Goal: Information Seeking & Learning: Learn about a topic

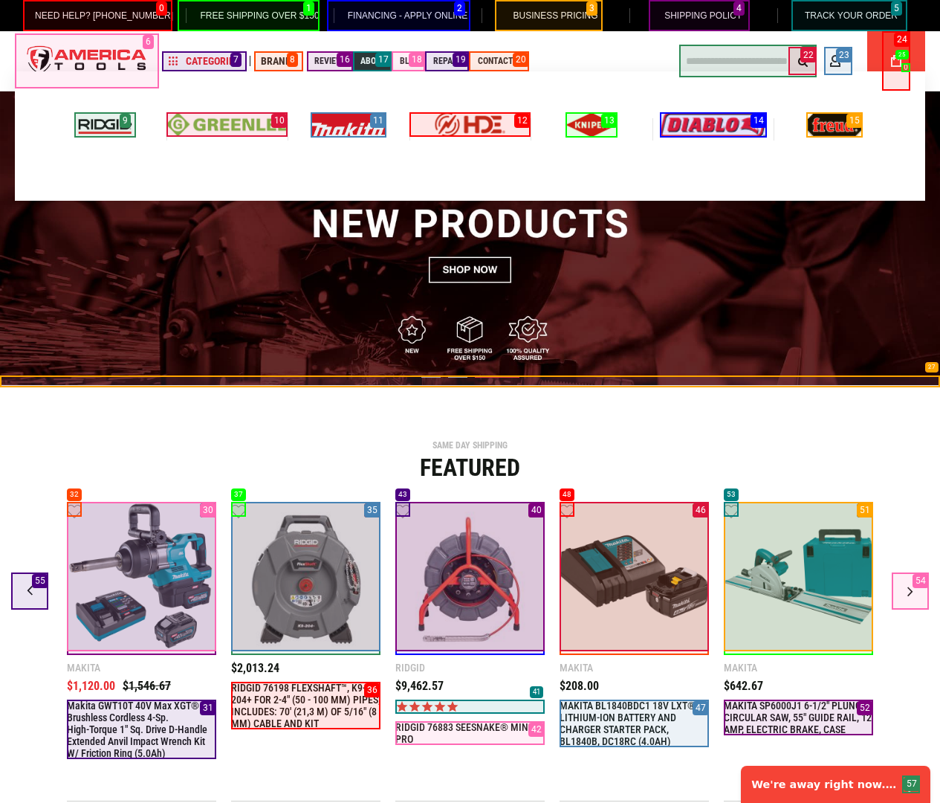
click at [372, 61] on span "About" at bounding box center [374, 60] width 26 height 9
